Goal: Information Seeking & Learning: Learn about a topic

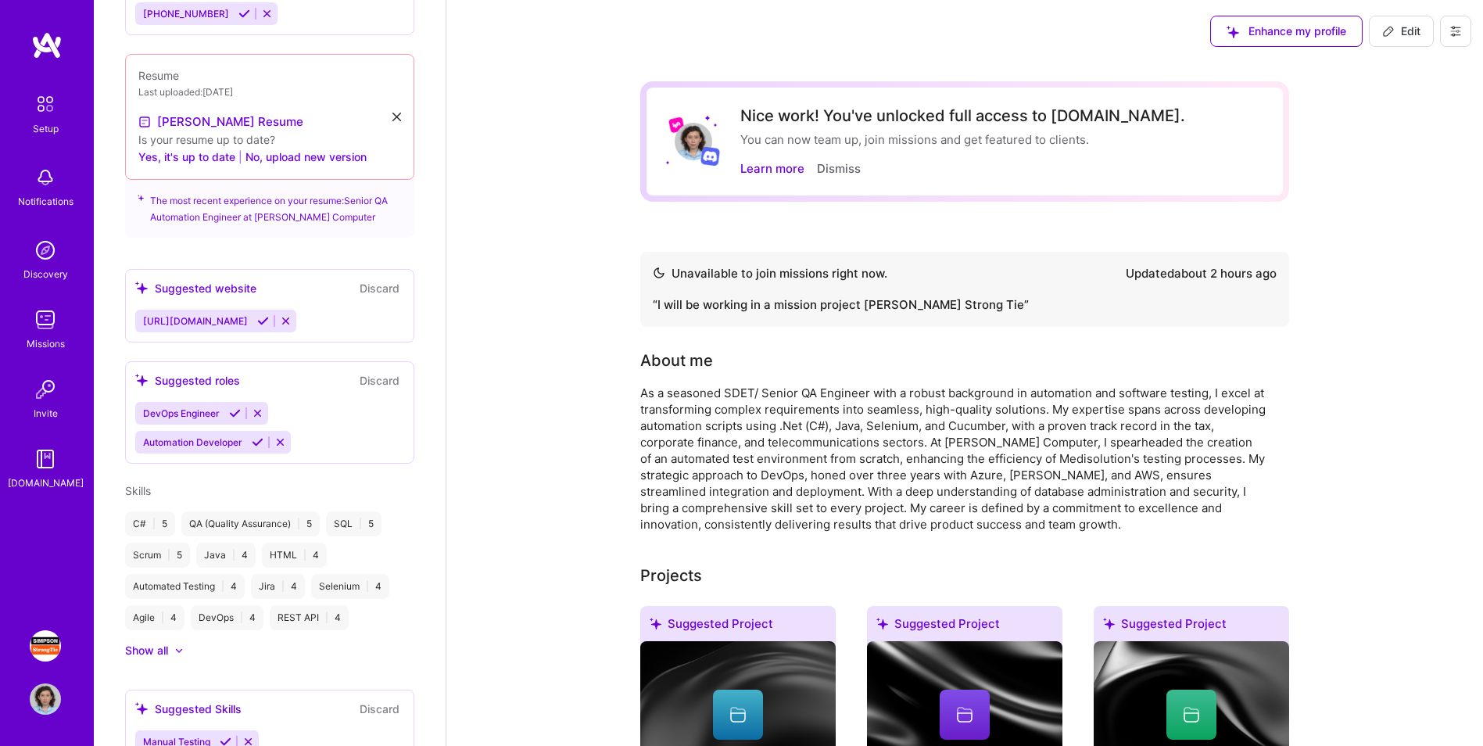
click at [47, 323] on img at bounding box center [45, 319] width 31 height 31
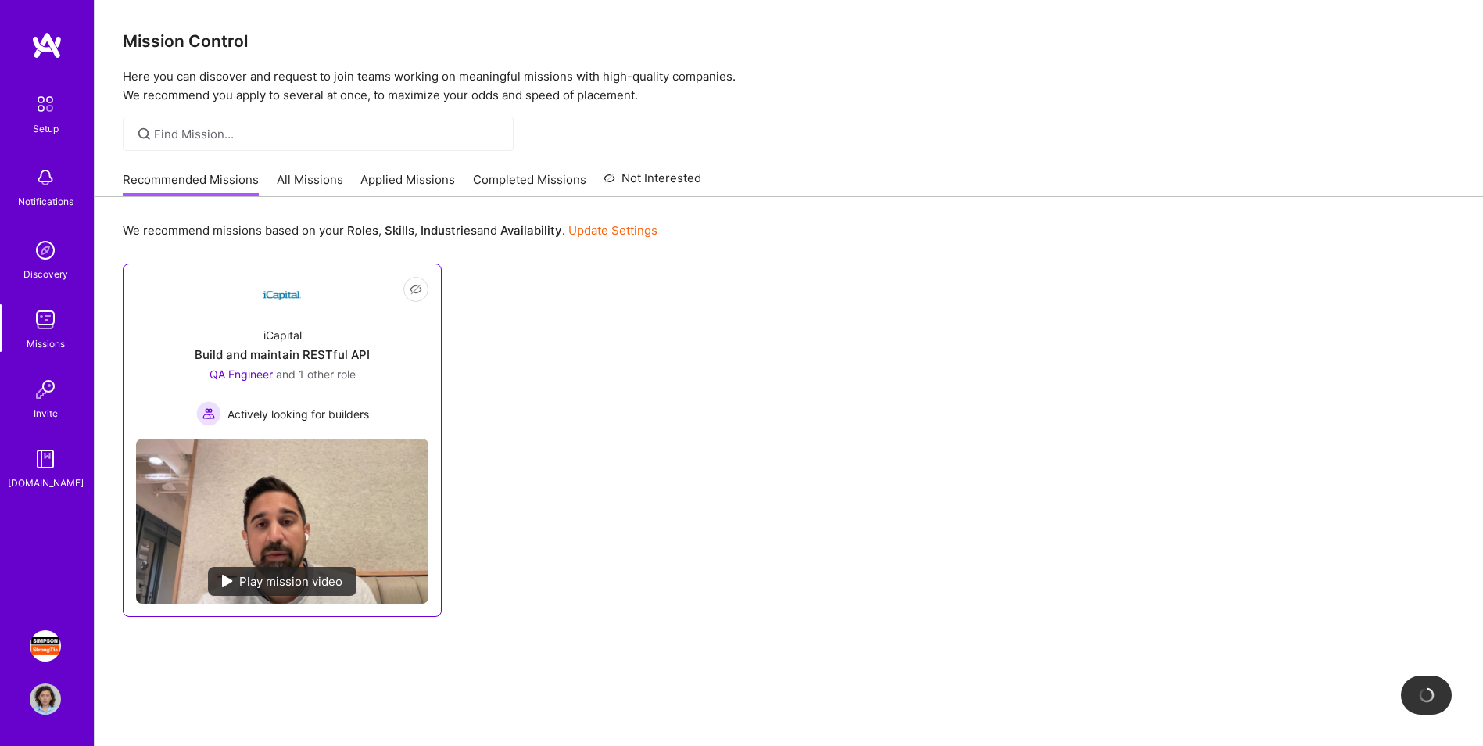
click at [331, 356] on div "Build and maintain RESTful API" at bounding box center [282, 354] width 175 height 16
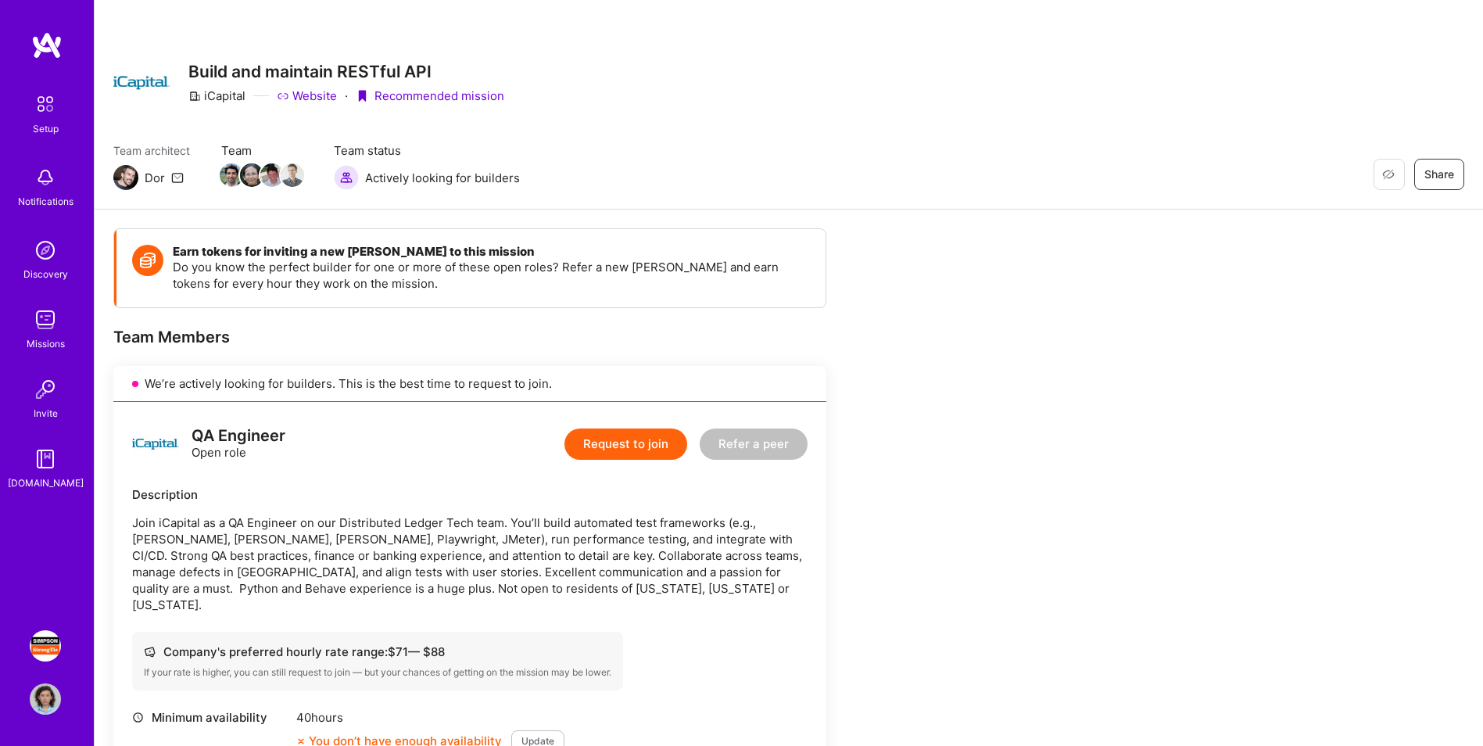
click at [504, 555] on p "Join iCapital as a QA Engineer on our Distributed Ledger Tech team. You’ll buil…" at bounding box center [469, 563] width 675 height 98
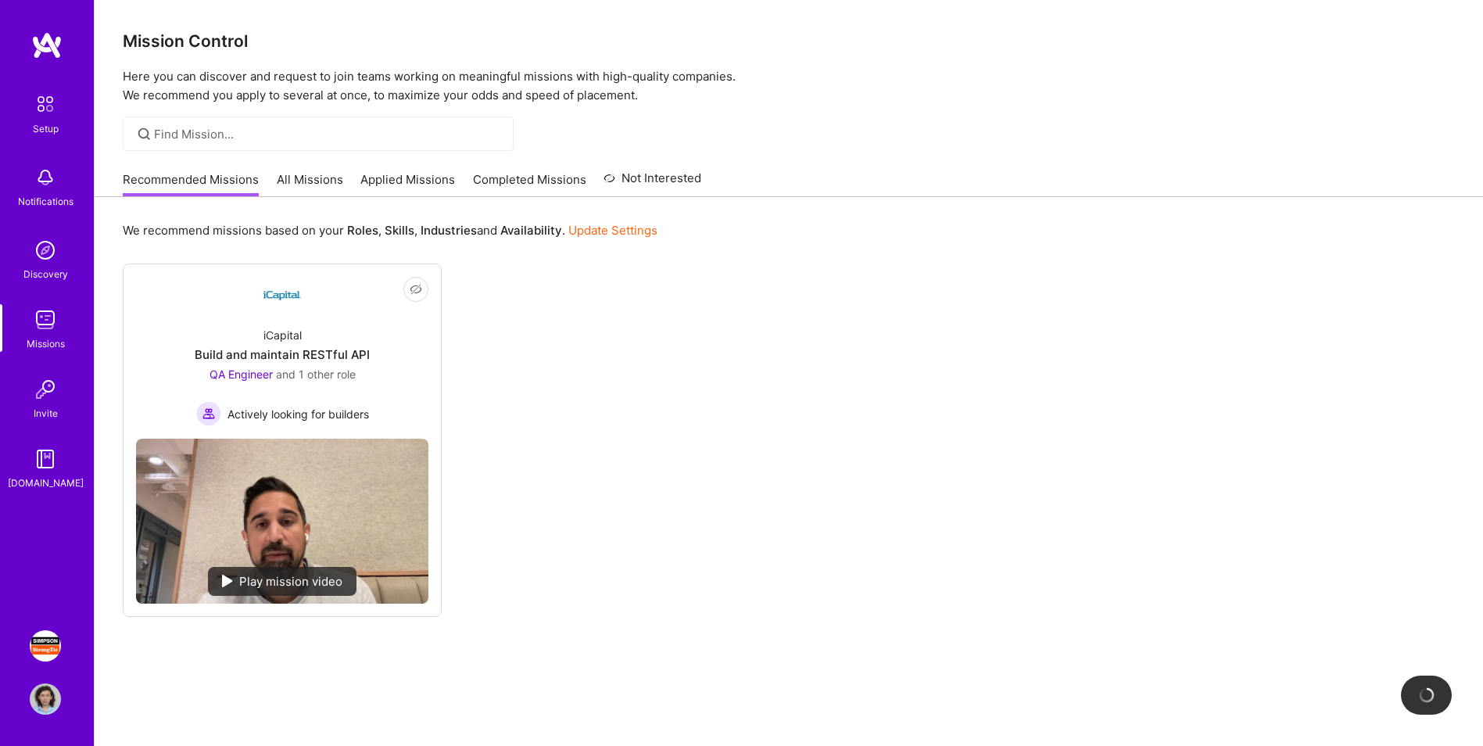
click at [312, 181] on link "All Missions" at bounding box center [310, 184] width 66 height 26
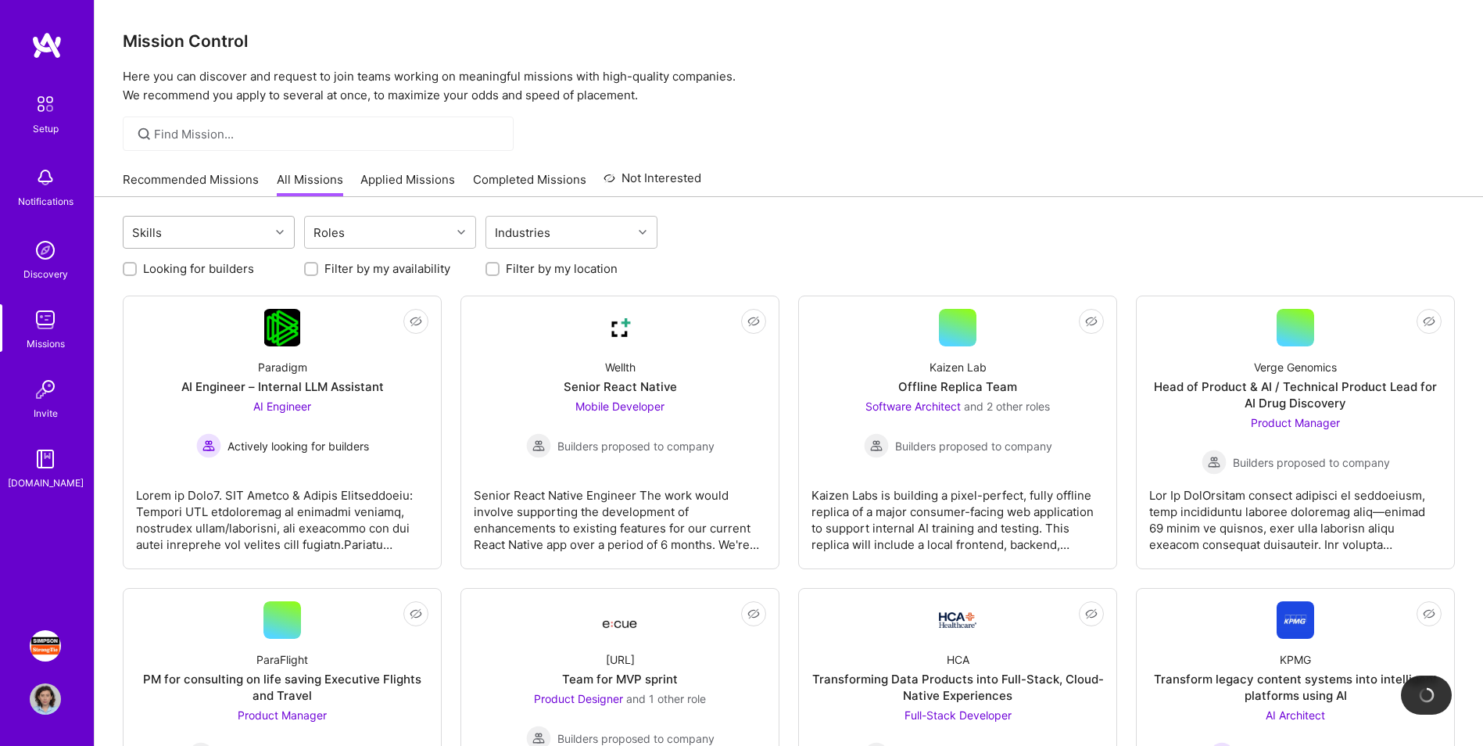
click at [278, 232] on icon at bounding box center [280, 232] width 8 height 8
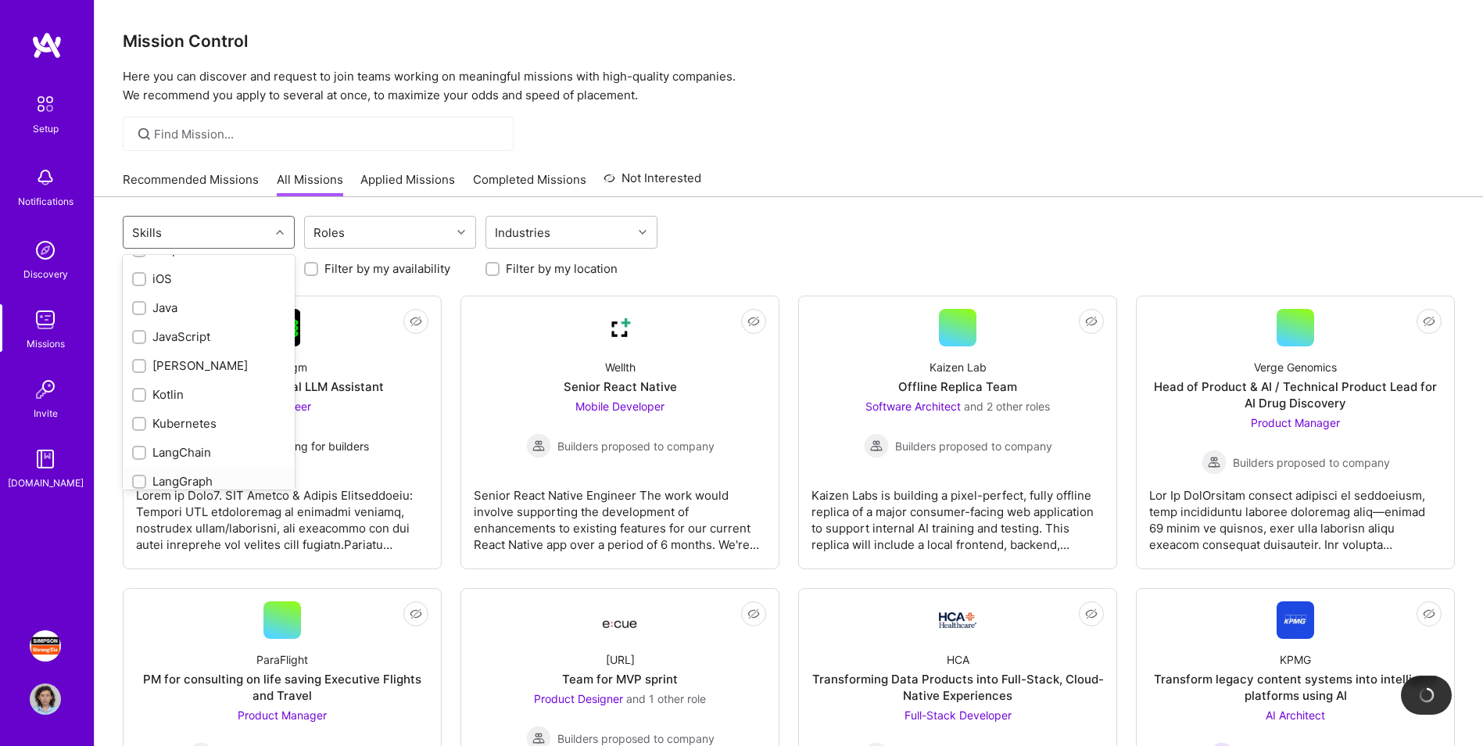
scroll to position [782, 0]
click at [137, 329] on input "checkbox" at bounding box center [140, 334] width 11 height 11
checkbox input "true"
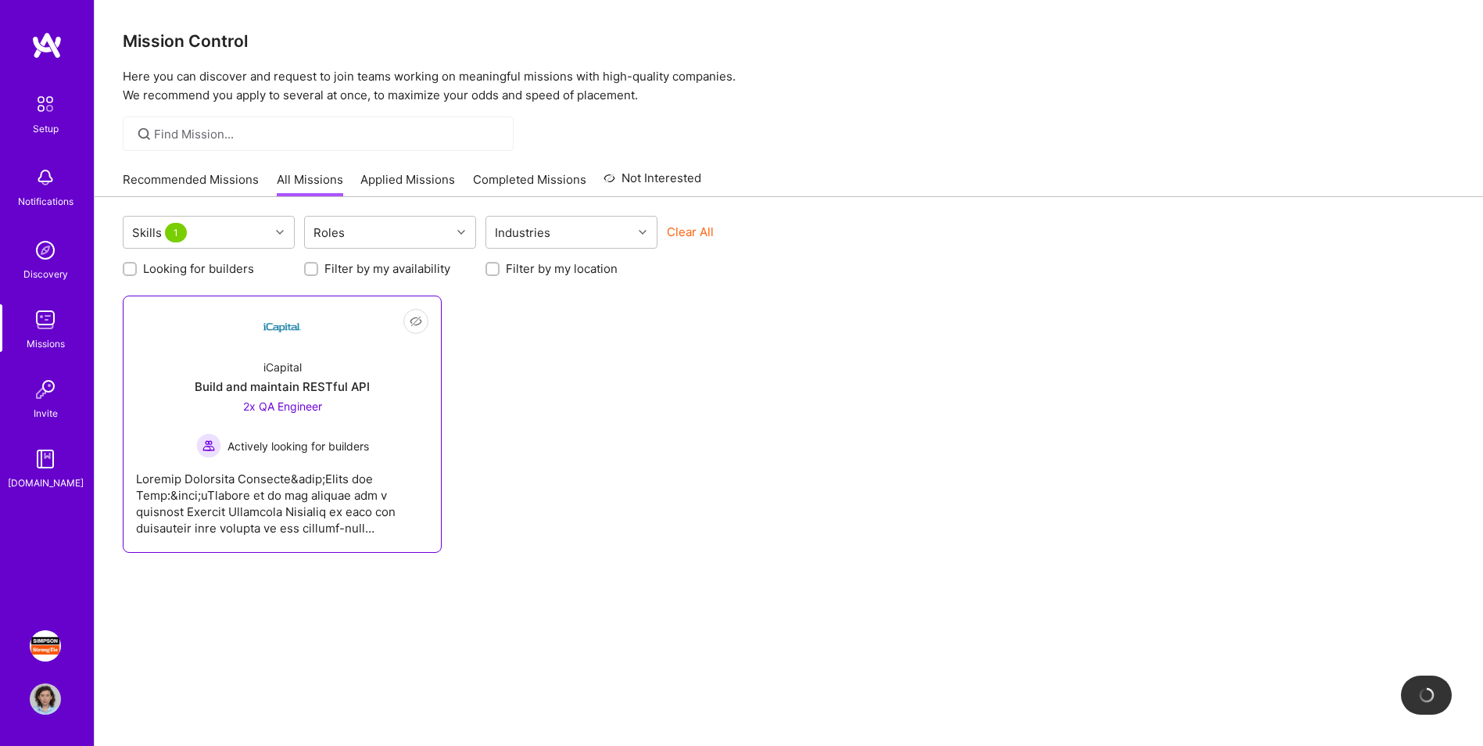
click at [358, 488] on div at bounding box center [282, 497] width 292 height 78
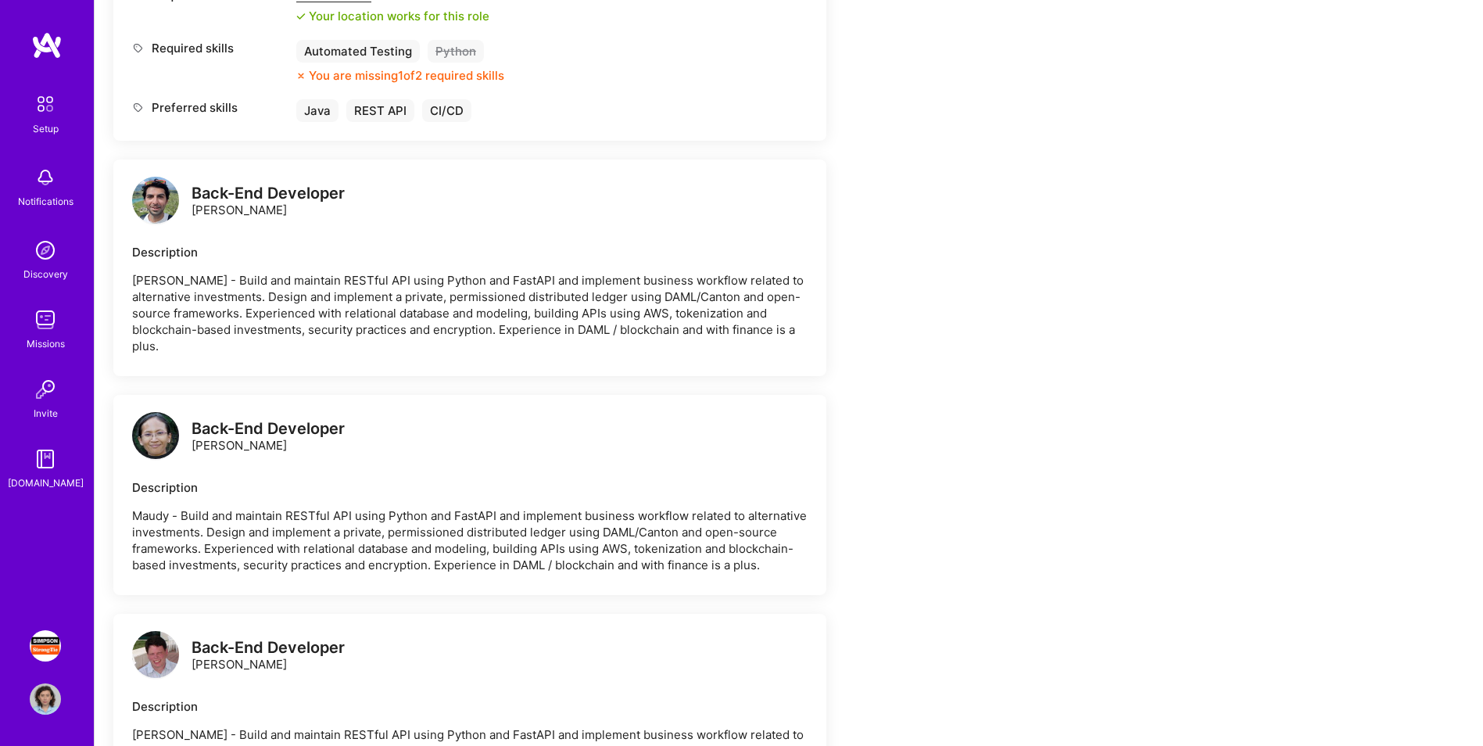
scroll to position [938, 0]
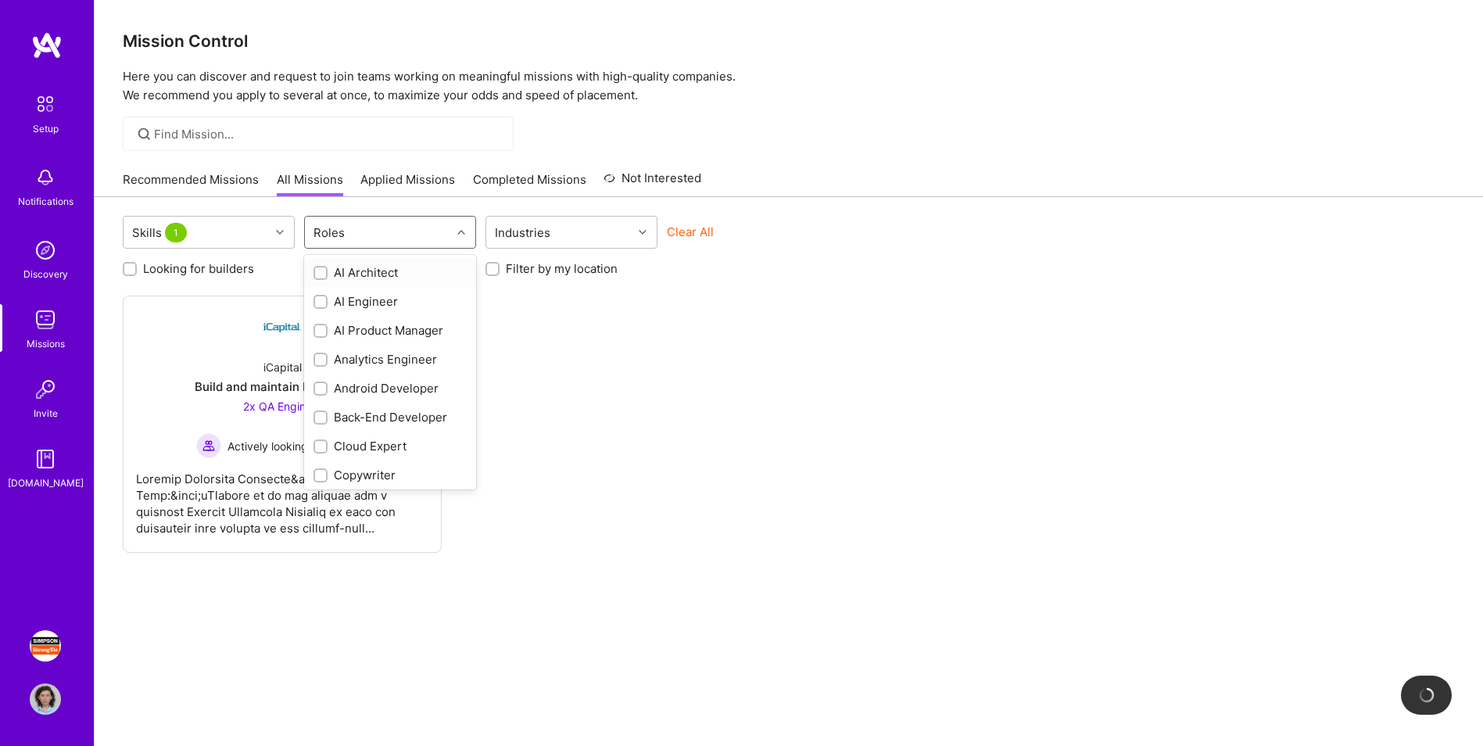
click at [435, 229] on div "Roles" at bounding box center [378, 231] width 146 height 31
click at [228, 238] on div "Skills 1" at bounding box center [196, 231] width 146 height 31
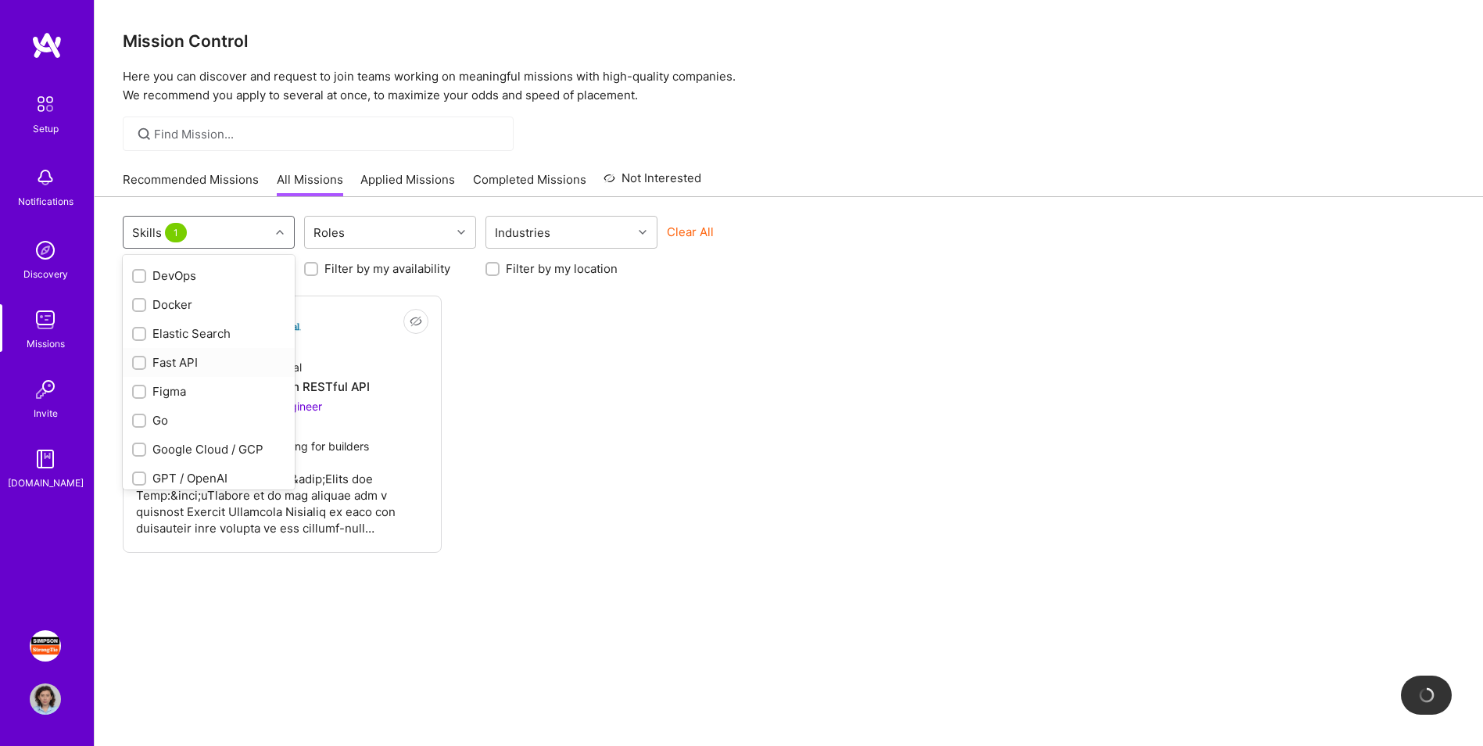
scroll to position [625, 0]
click at [142, 484] on input "checkbox" at bounding box center [141, 491] width 14 height 14
checkbox input "false"
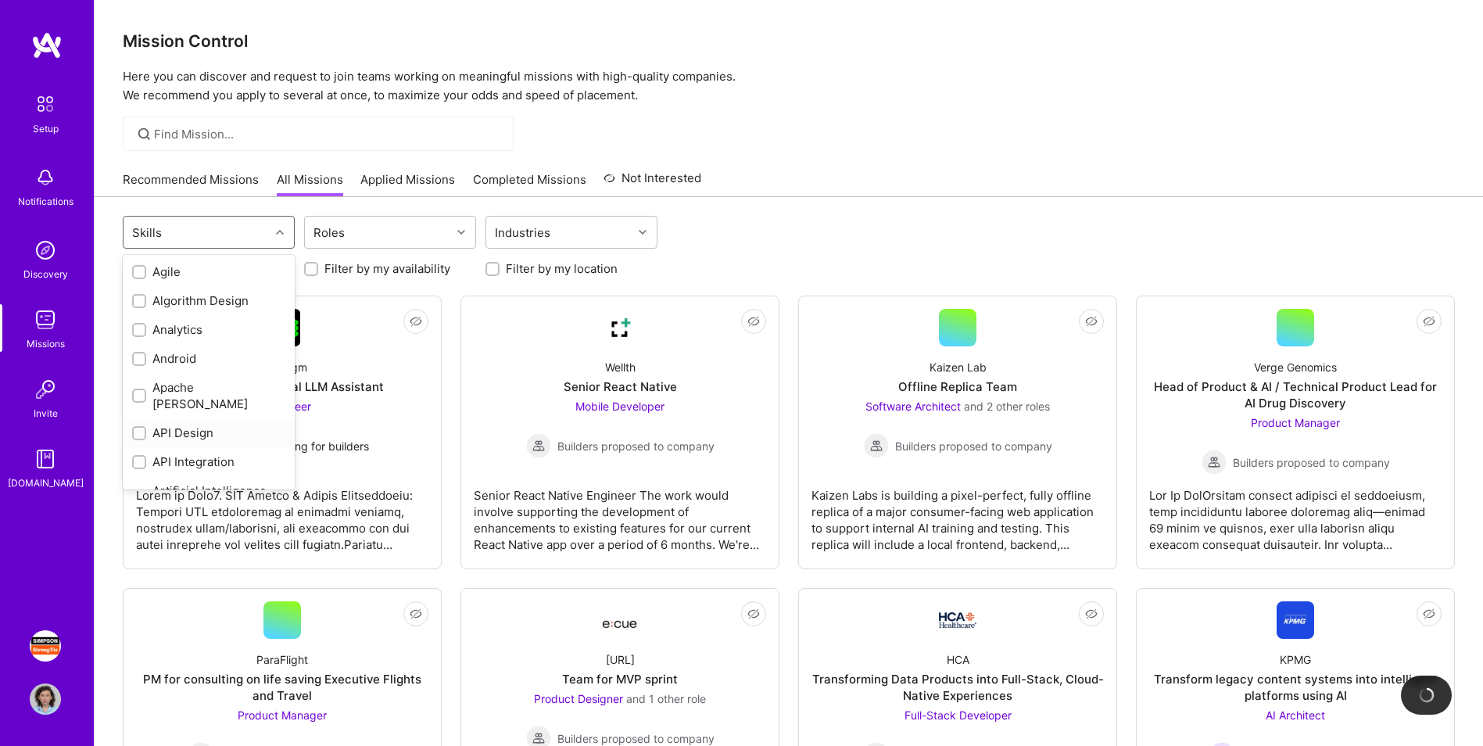
scroll to position [0, 0]
click at [411, 234] on div "Roles" at bounding box center [378, 231] width 146 height 31
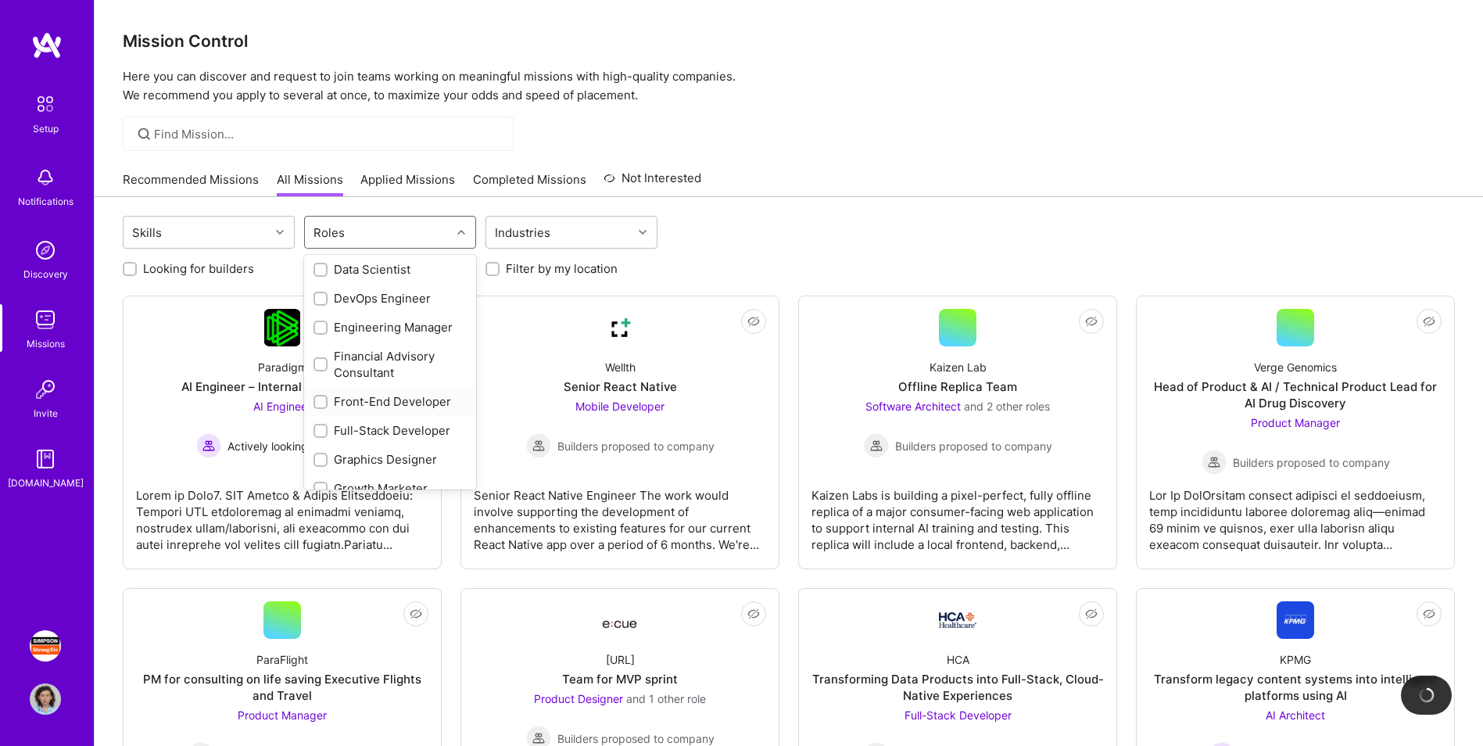
scroll to position [313, 0]
click at [317, 408] on input "checkbox" at bounding box center [322, 411] width 11 height 11
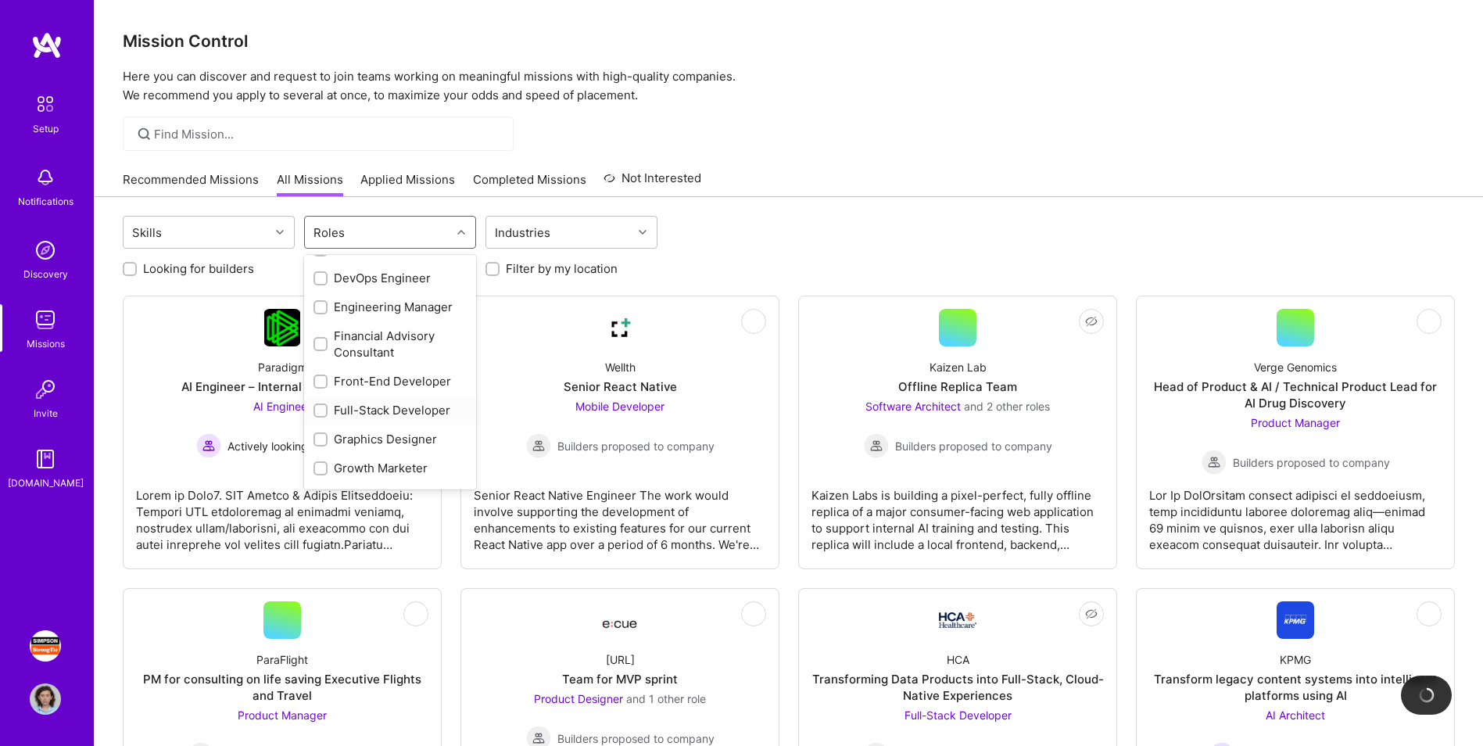
checkbox input "true"
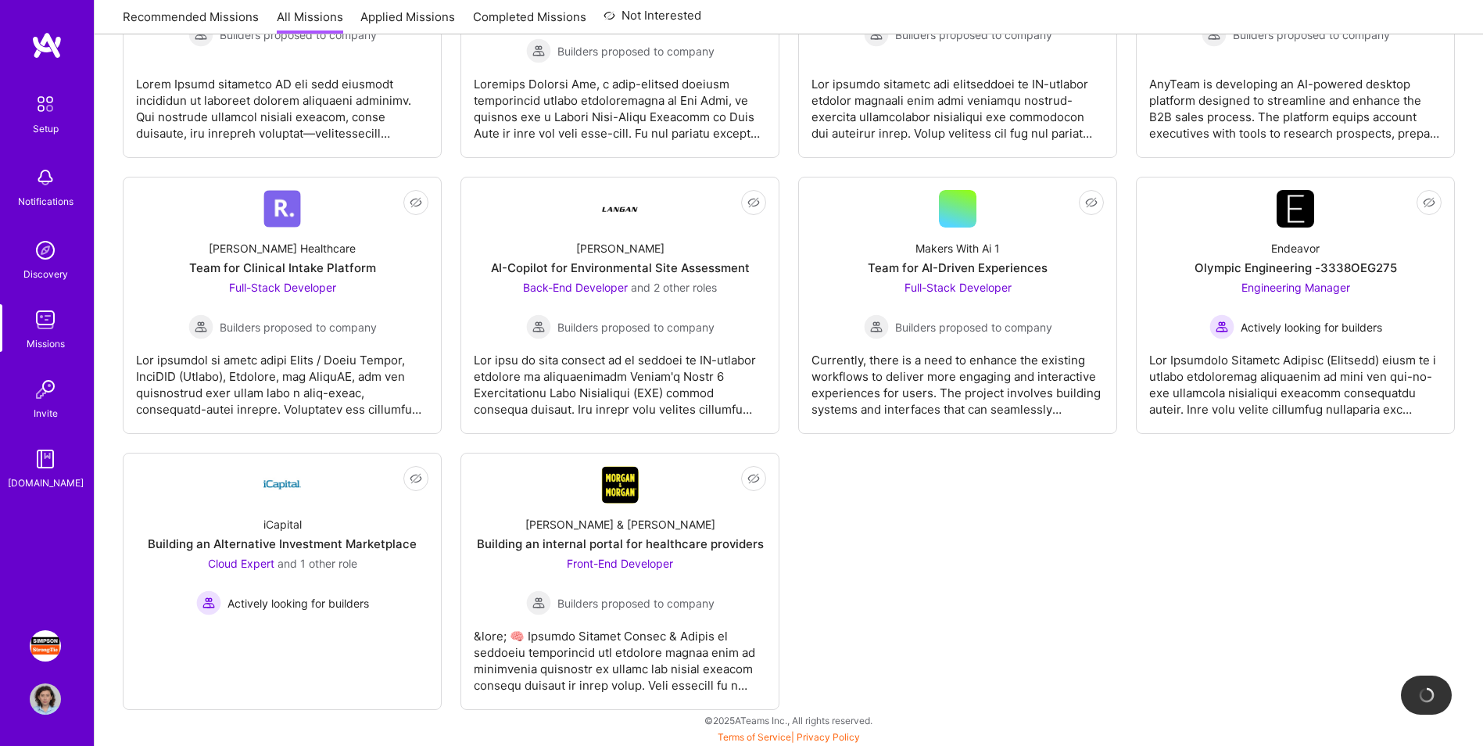
scroll to position [705, 0]
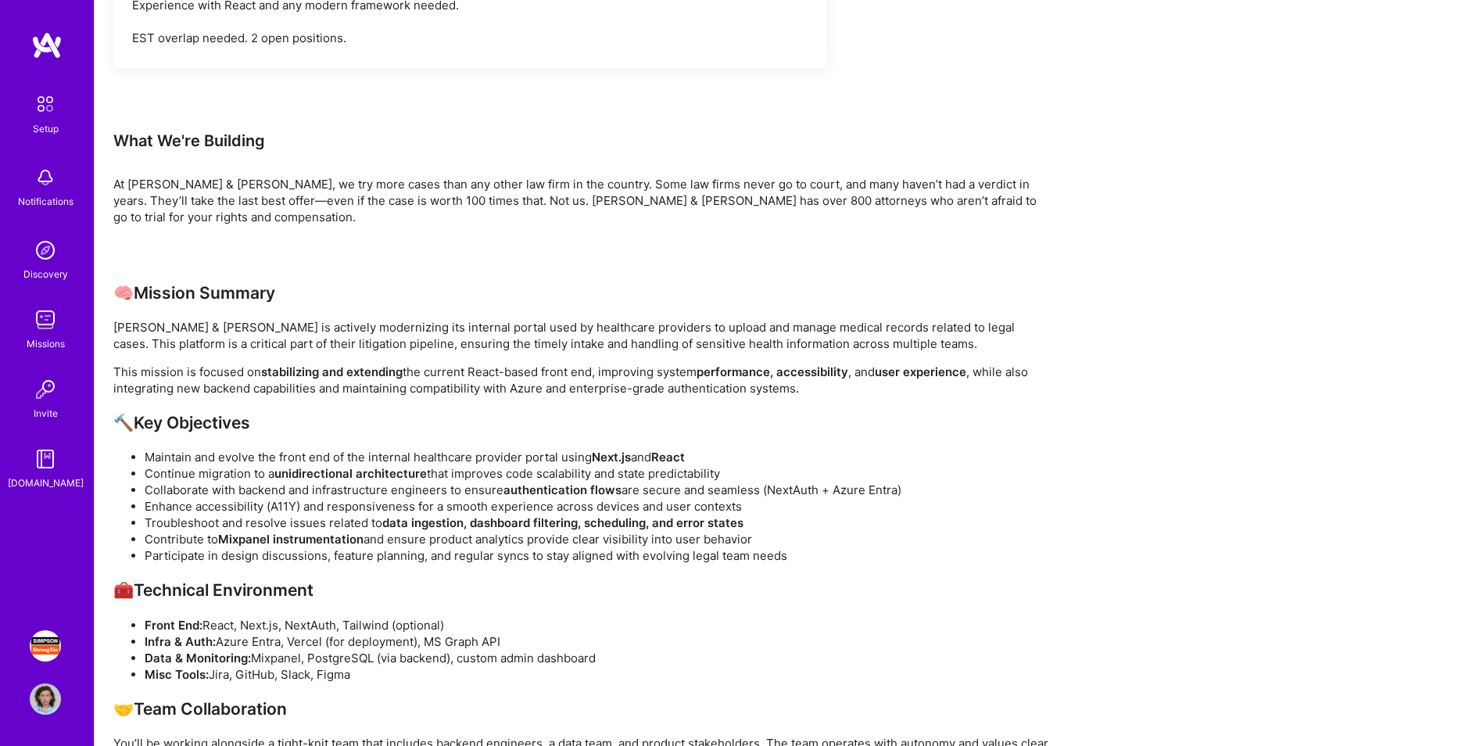
scroll to position [1094, 0]
